Goal: Contribute content: Add original content to the website for others to see

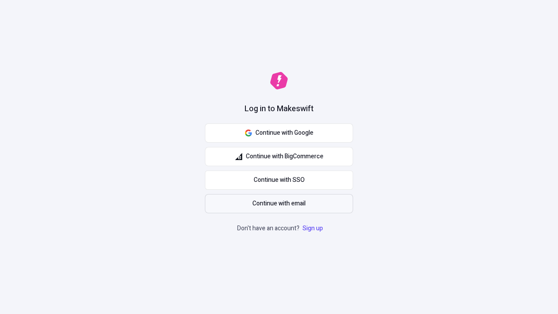
click at [279, 204] on span "Continue with email" at bounding box center [279, 204] width 53 height 10
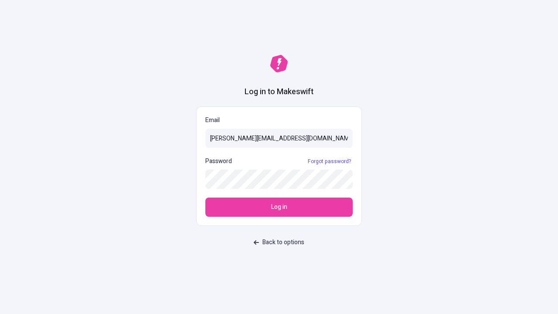
type input "[PERSON_NAME][EMAIL_ADDRESS][DOMAIN_NAME]"
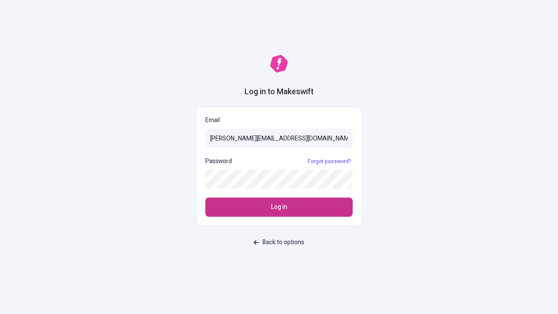
click at [279, 207] on span "Log in" at bounding box center [279, 207] width 16 height 10
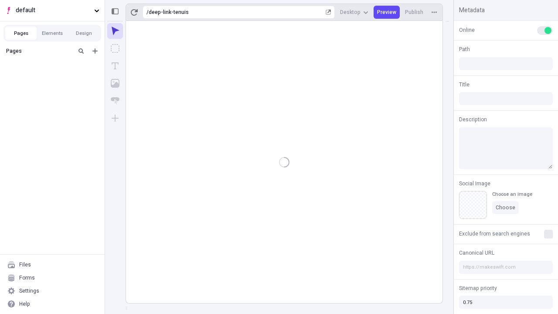
type input "/deep-link-tenuis"
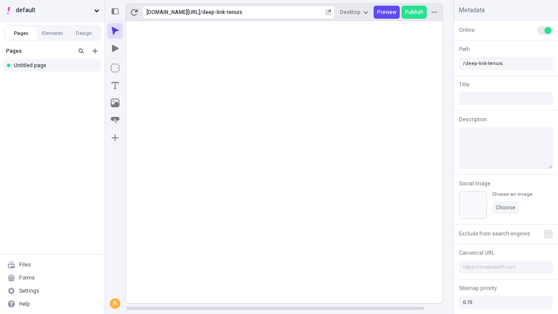
click at [52, 10] on span "default" at bounding box center [53, 11] width 75 height 10
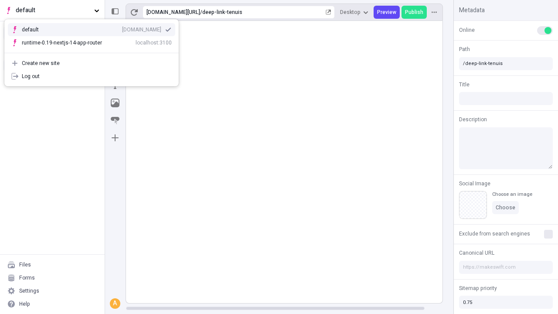
click at [92, 63] on div "Create new site" at bounding box center [97, 63] width 150 height 7
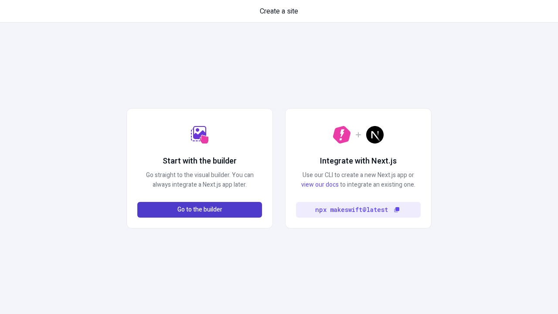
click at [200, 210] on span "Go to the builder" at bounding box center [200, 210] width 45 height 10
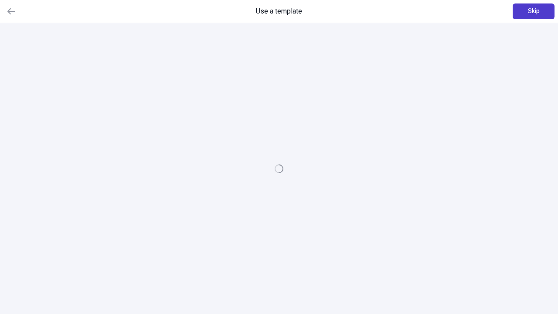
click at [534, 11] on span "Skip" at bounding box center [534, 12] width 12 height 10
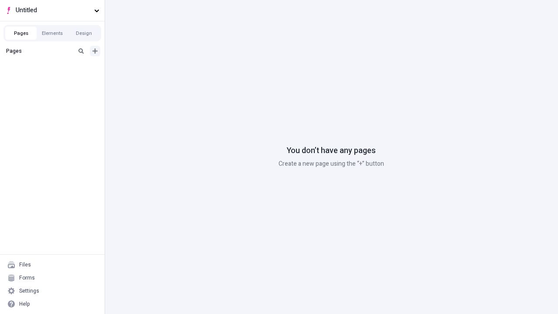
click at [95, 51] on icon "Add new" at bounding box center [95, 50] width 5 height 5
click at [55, 79] on div "Blank page" at bounding box center [55, 79] width 84 height 13
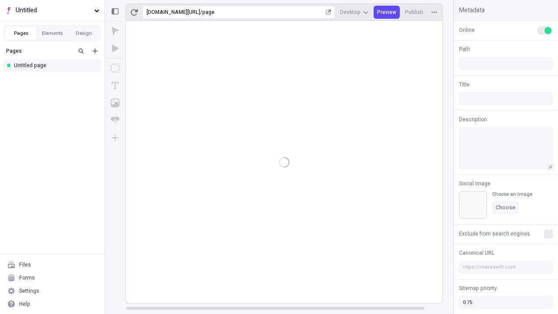
type input "/page"
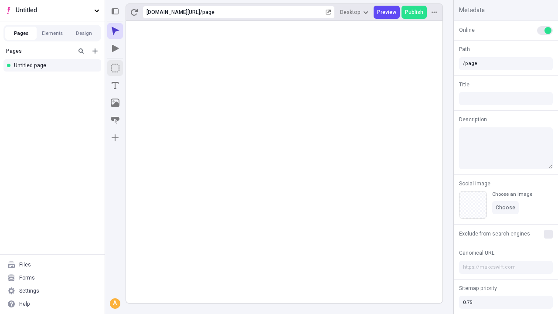
click at [115, 68] on icon "Box" at bounding box center [115, 68] width 9 height 9
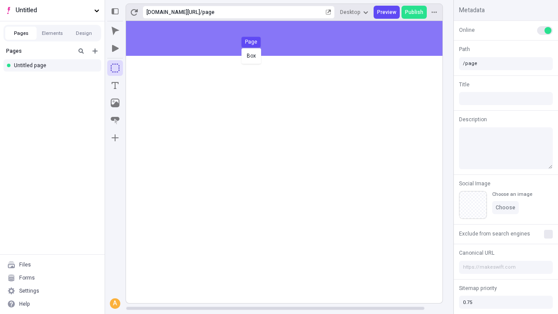
click at [293, 38] on div "Box Page" at bounding box center [279, 157] width 558 height 314
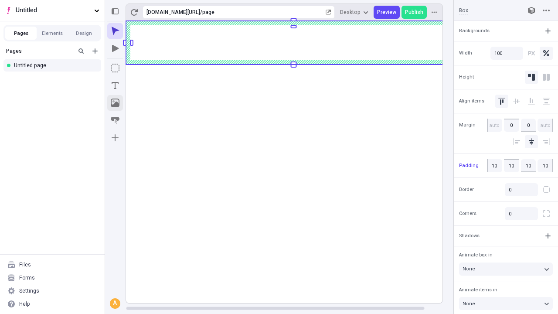
click at [115, 103] on icon "Image" at bounding box center [115, 103] width 9 height 9
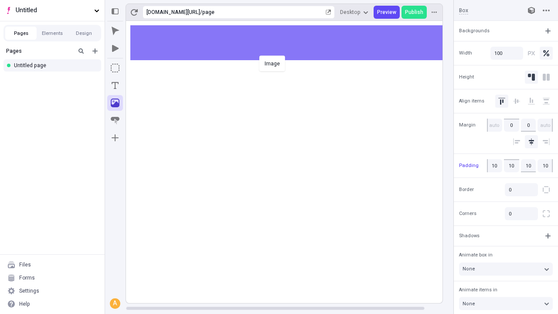
click at [293, 43] on div "Image" at bounding box center [279, 157] width 558 height 314
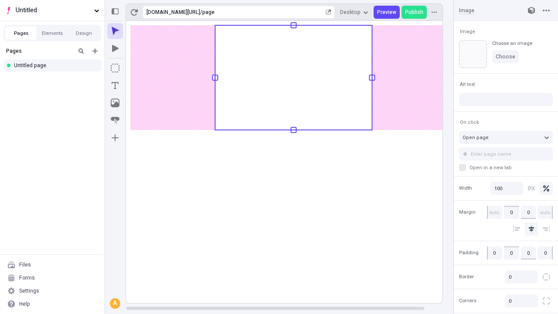
click at [115, 86] on icon "Text" at bounding box center [115, 85] width 7 height 7
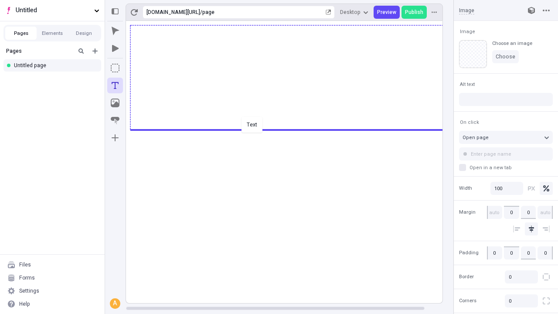
click at [293, 129] on div "Text" at bounding box center [279, 157] width 558 height 314
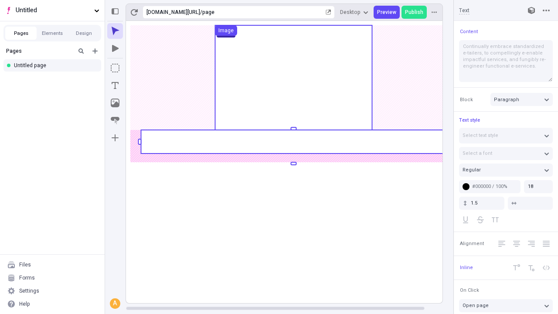
click at [293, 142] on rect at bounding box center [293, 142] width 305 height 24
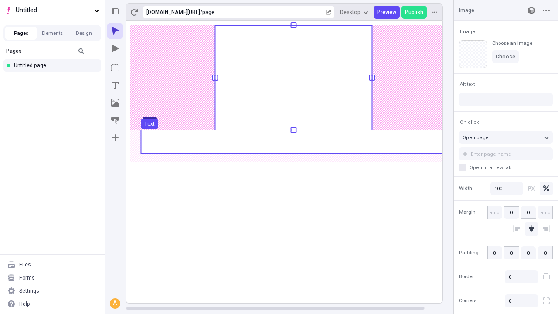
click at [293, 142] on use at bounding box center [293, 142] width 305 height 24
click at [293, 142] on rect at bounding box center [294, 162] width 336 height 282
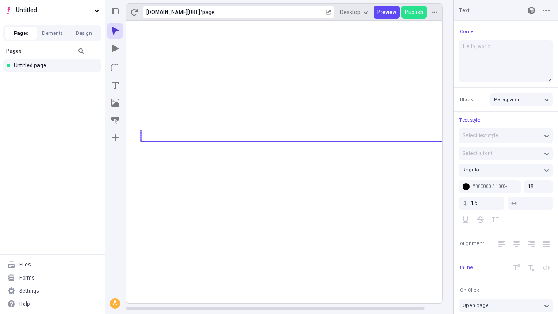
type textarea "Hello, world!"
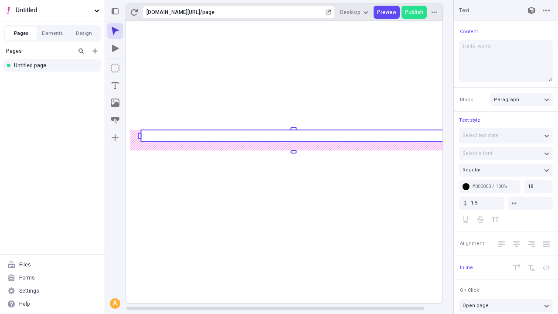
click at [115, 103] on icon "Image" at bounding box center [115, 103] width 9 height 9
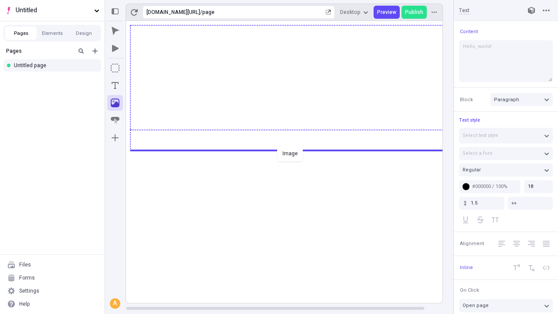
click at [293, 150] on div "Image" at bounding box center [279, 157] width 558 height 314
